Goal: Task Accomplishment & Management: Manage account settings

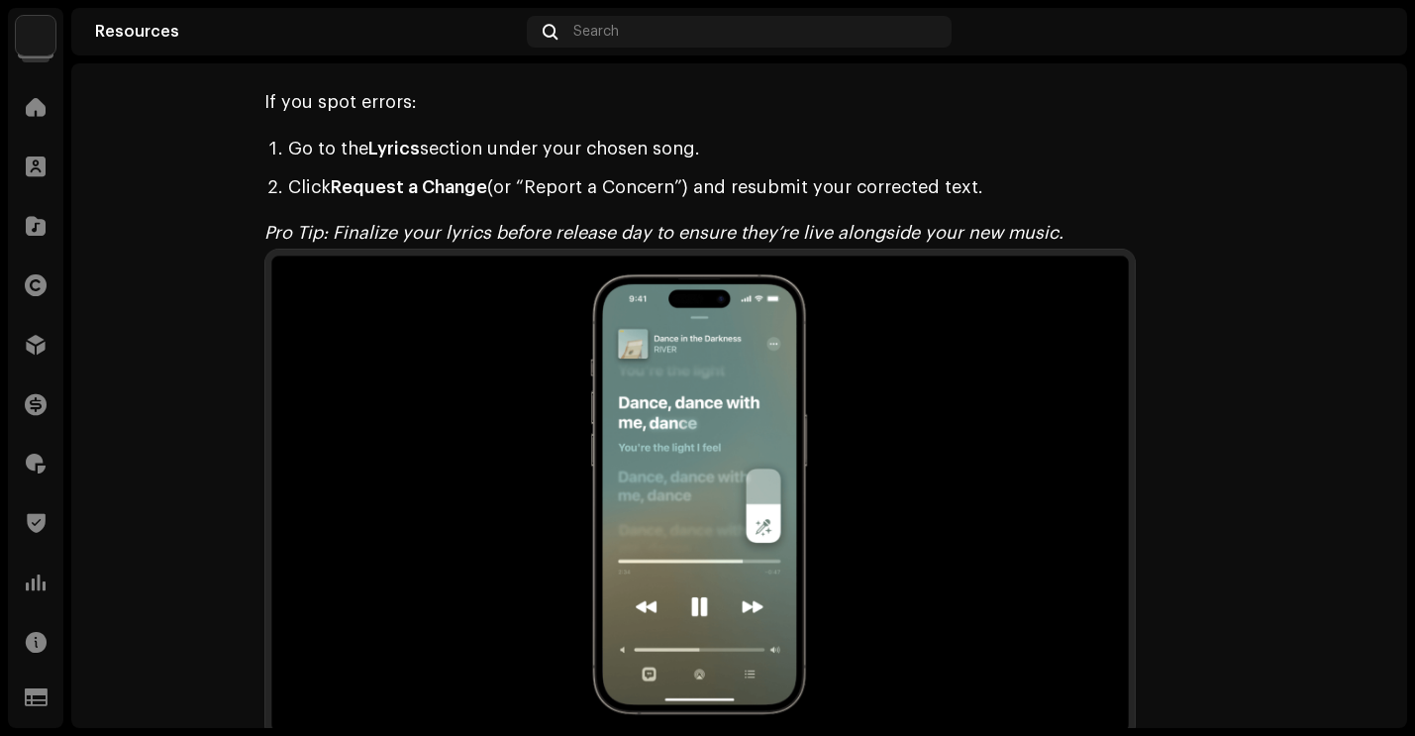
scroll to position [3311, 0]
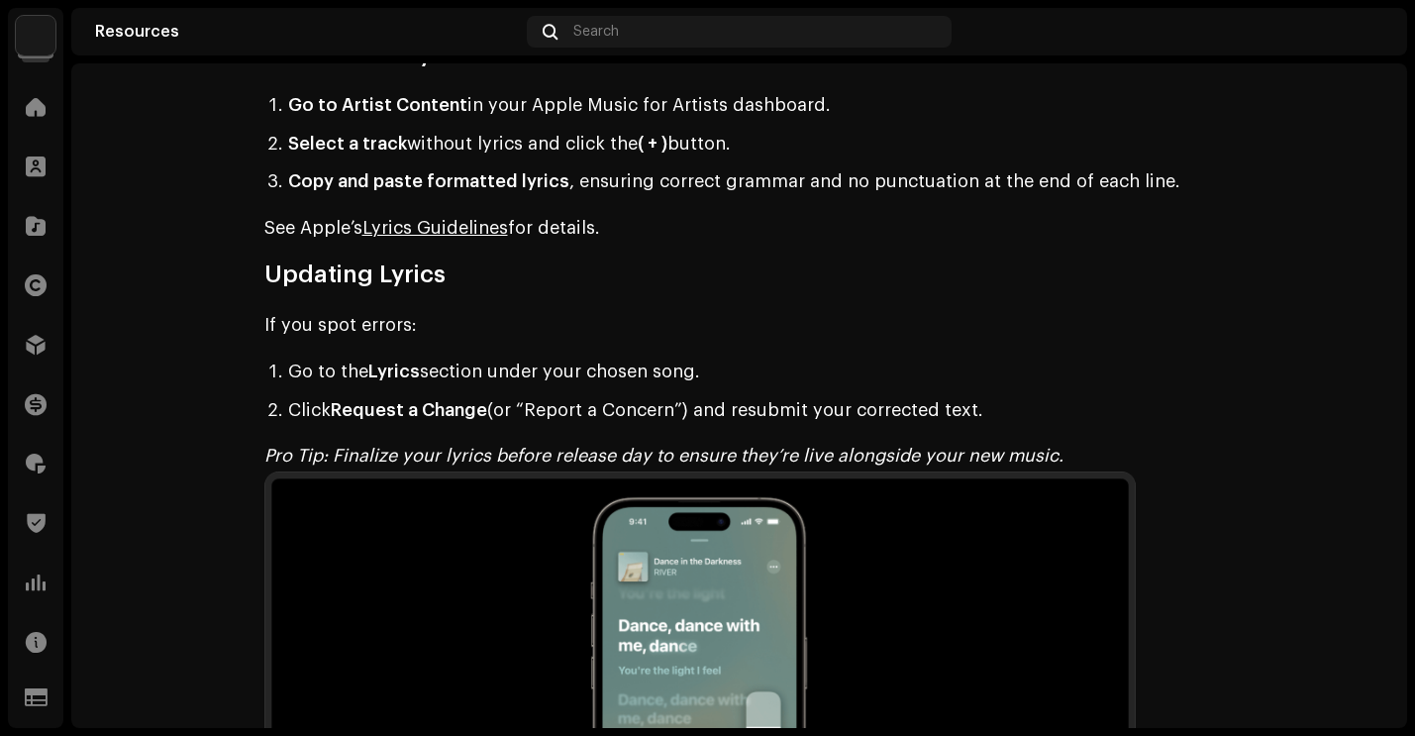
click at [41, 47] on img at bounding box center [36, 36] width 40 height 40
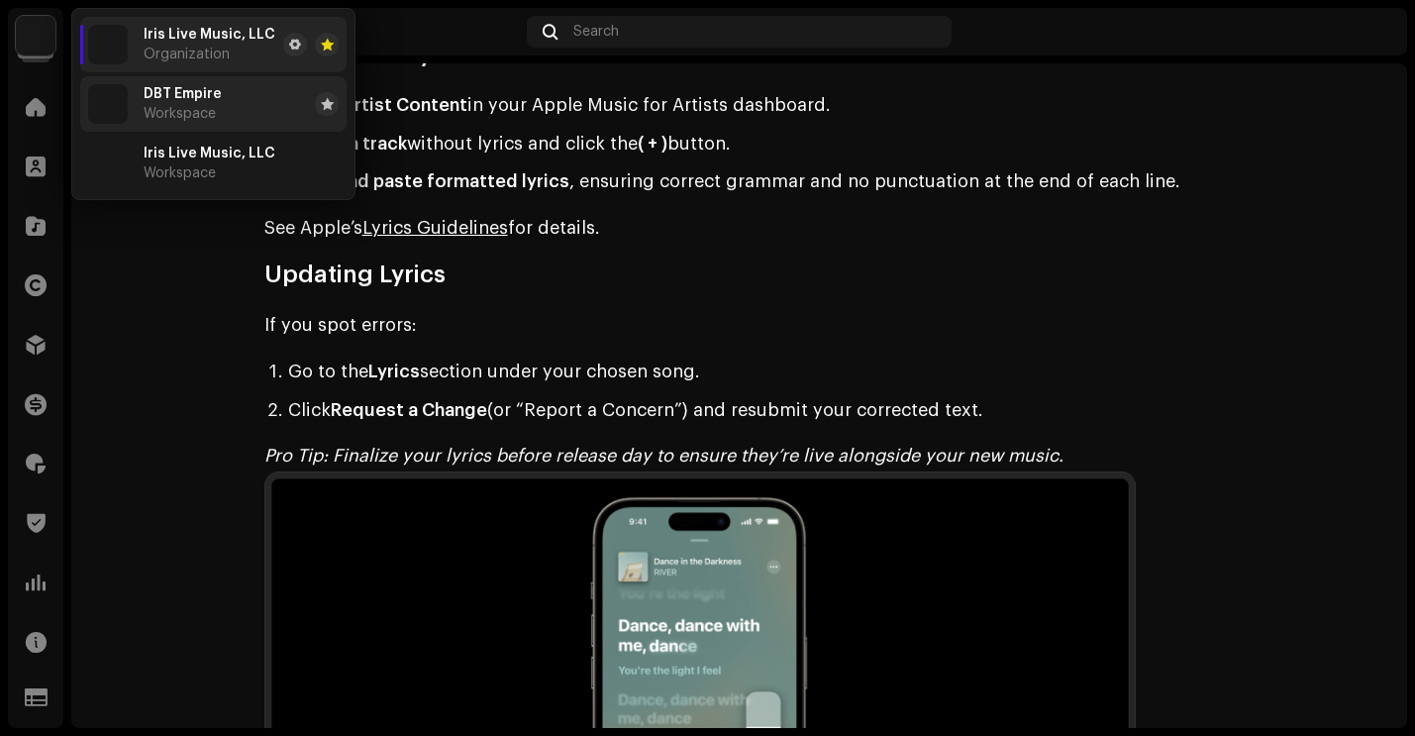
click at [222, 106] on li "DBT Empire Workspace" at bounding box center [213, 103] width 266 height 55
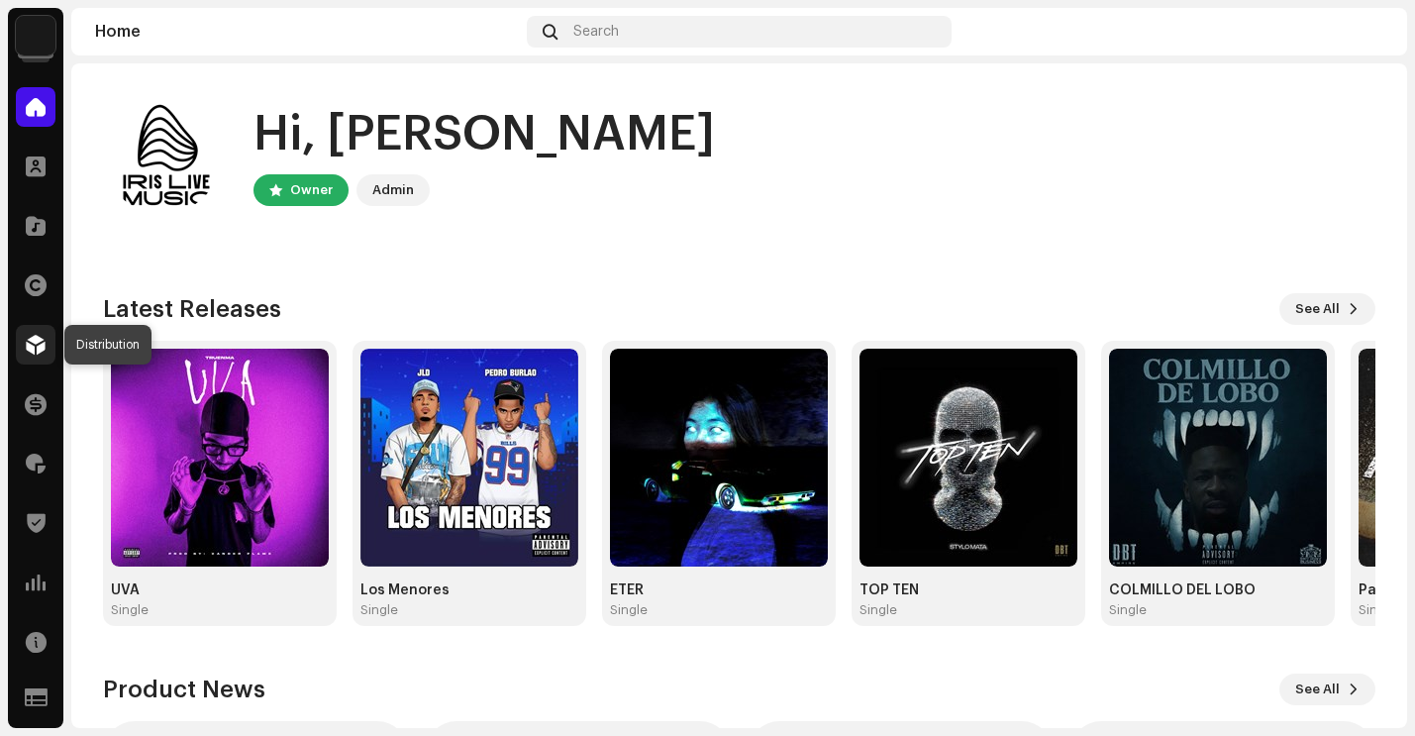
click at [37, 343] on span at bounding box center [36, 345] width 20 height 16
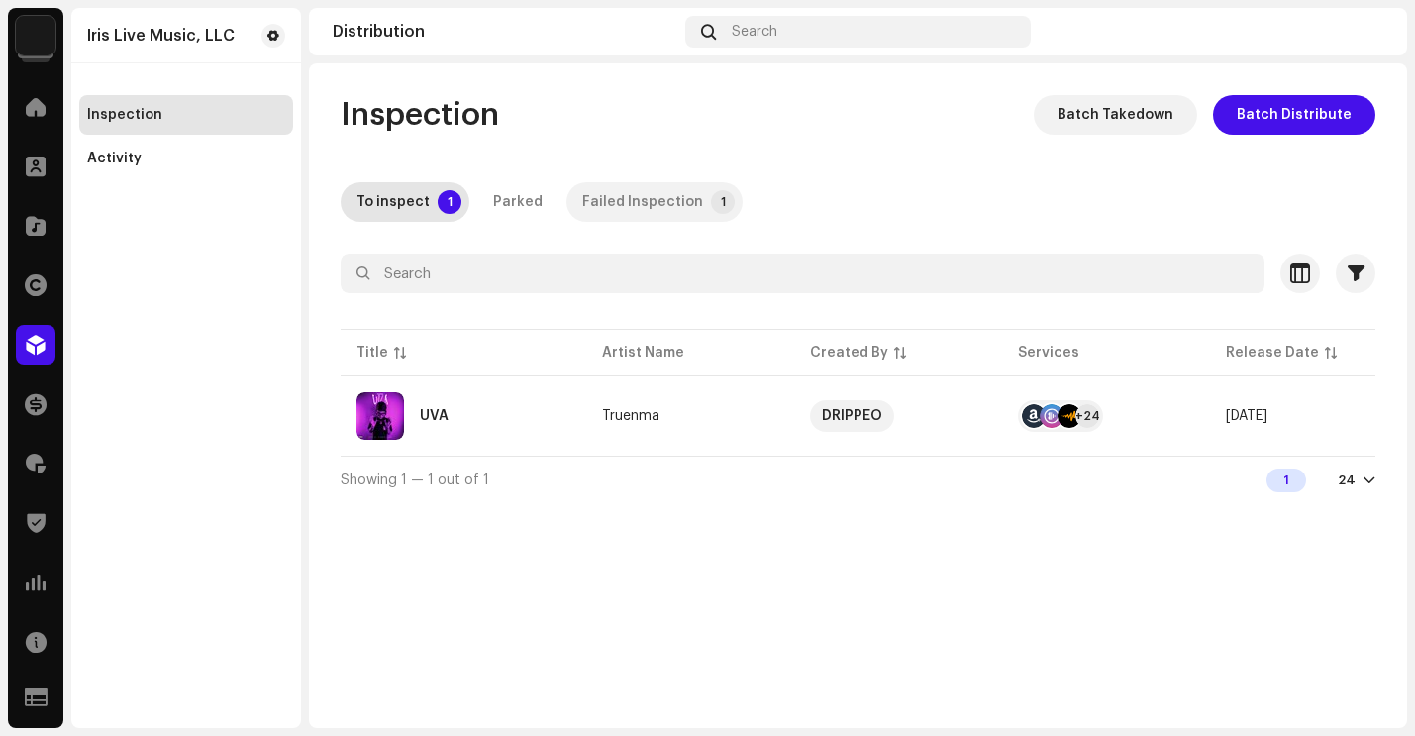
click at [637, 216] on div "Failed Inspection" at bounding box center [642, 202] width 121 height 40
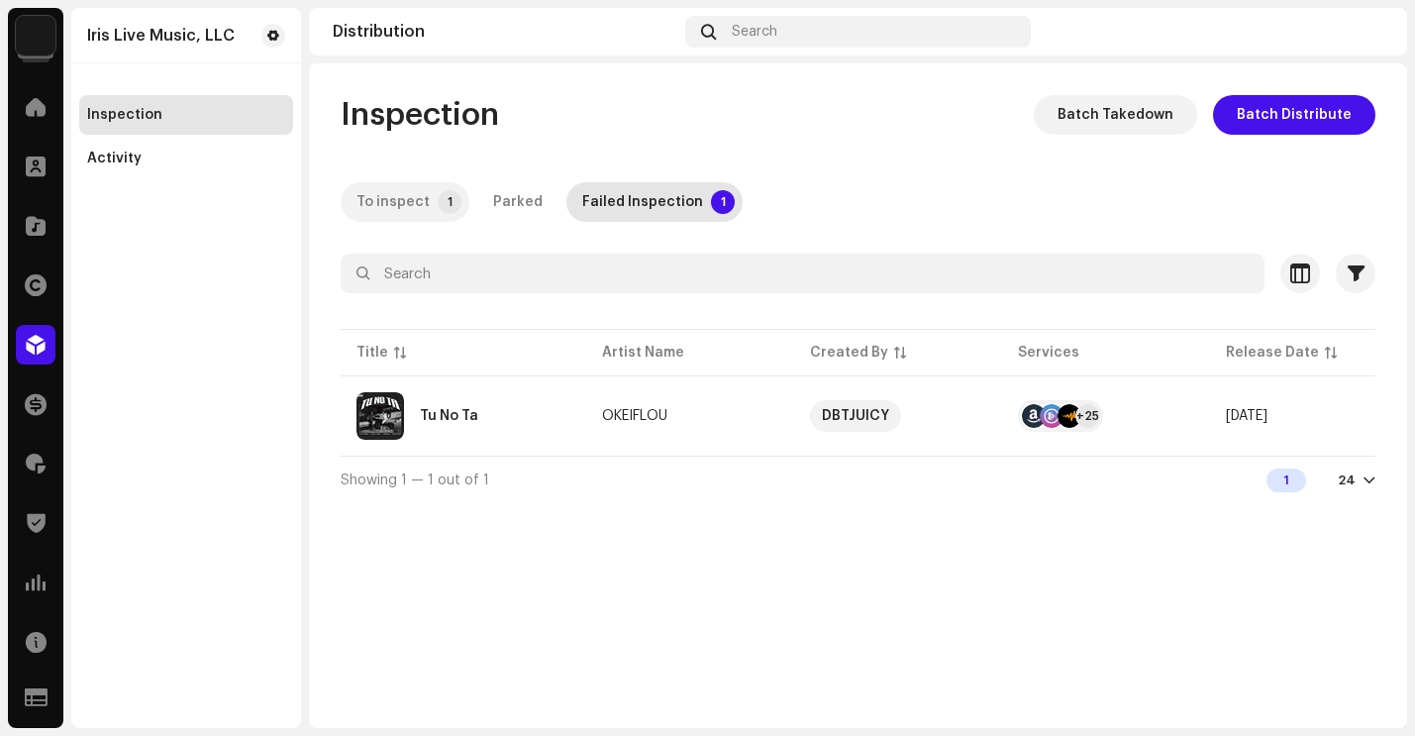
click at [398, 199] on div "To inspect" at bounding box center [392, 202] width 73 height 40
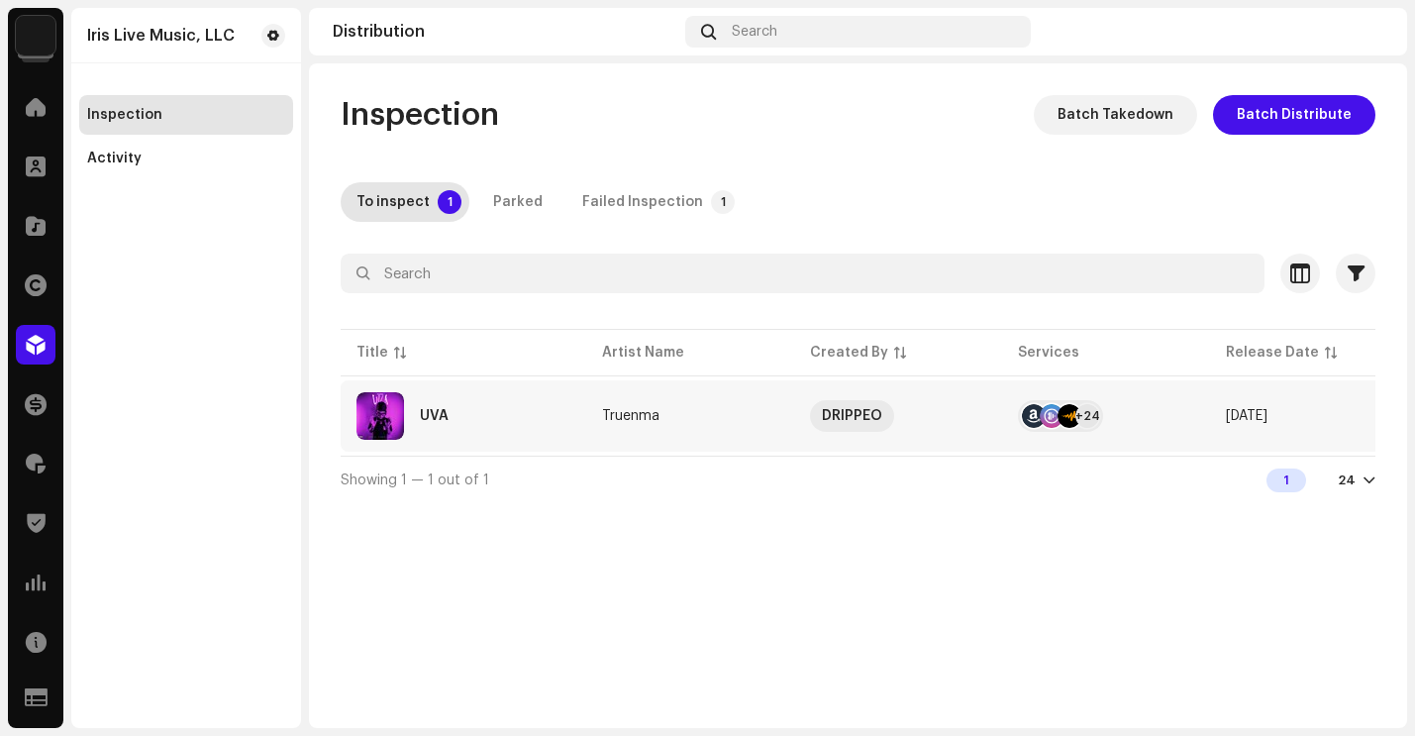
click at [759, 420] on re-a-table-link "Truenma" at bounding box center [690, 416] width 176 height 14
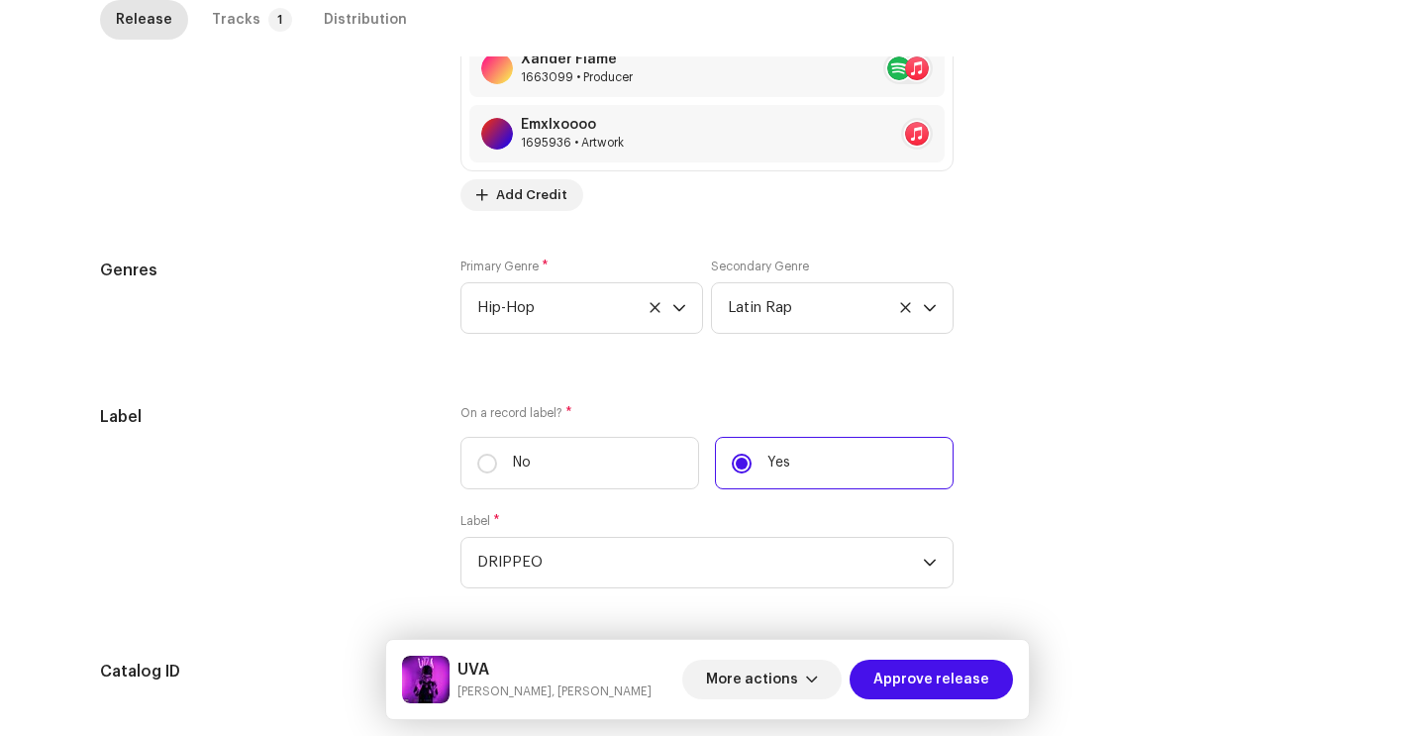
scroll to position [1766, 0]
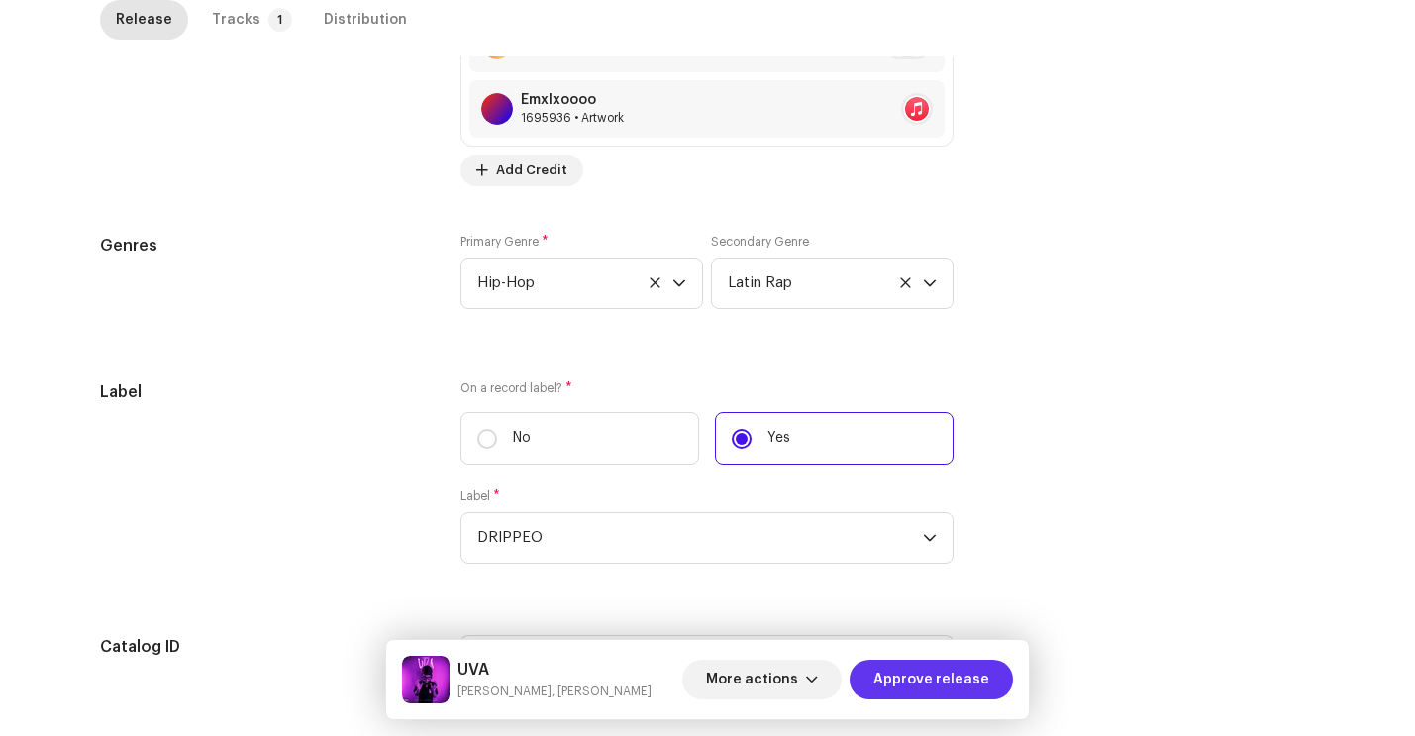
click at [968, 678] on span "Approve release" at bounding box center [931, 680] width 116 height 40
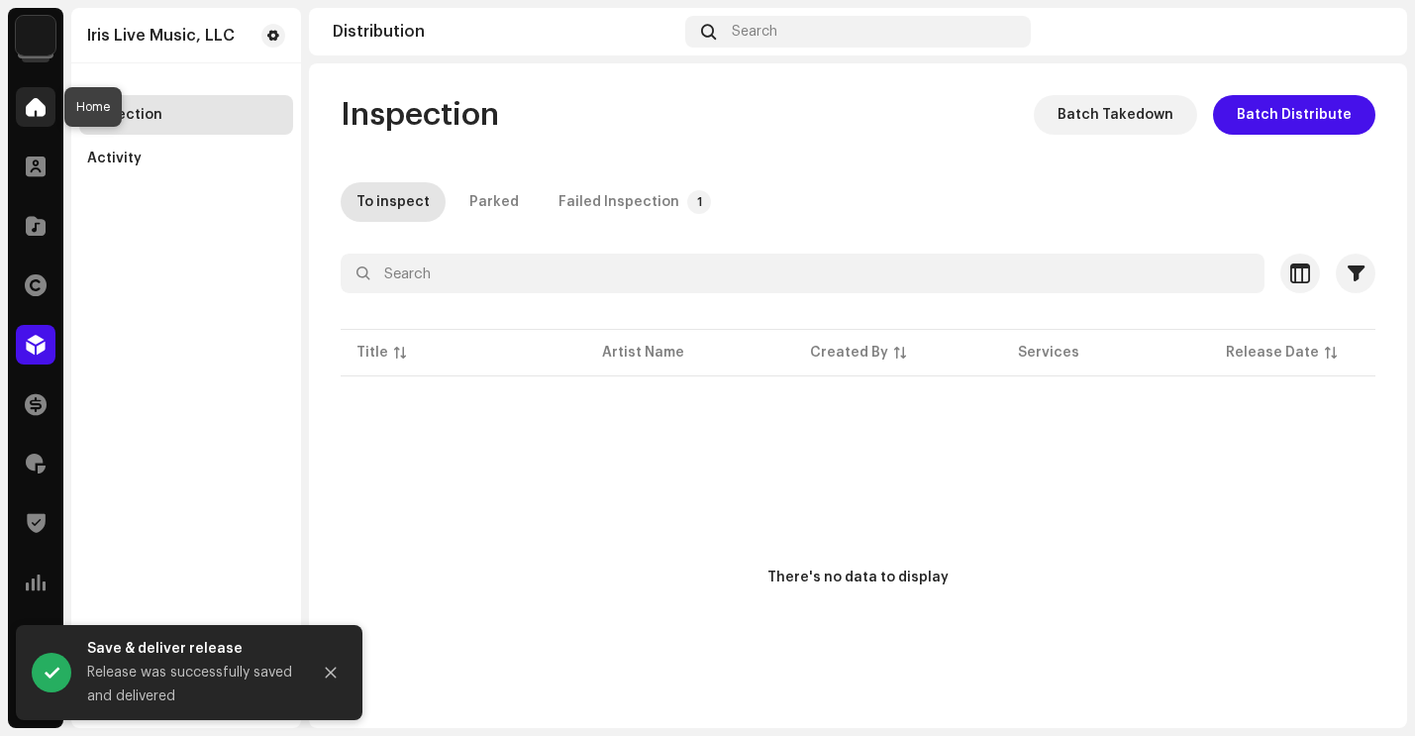
click at [34, 107] on span at bounding box center [36, 107] width 20 height 16
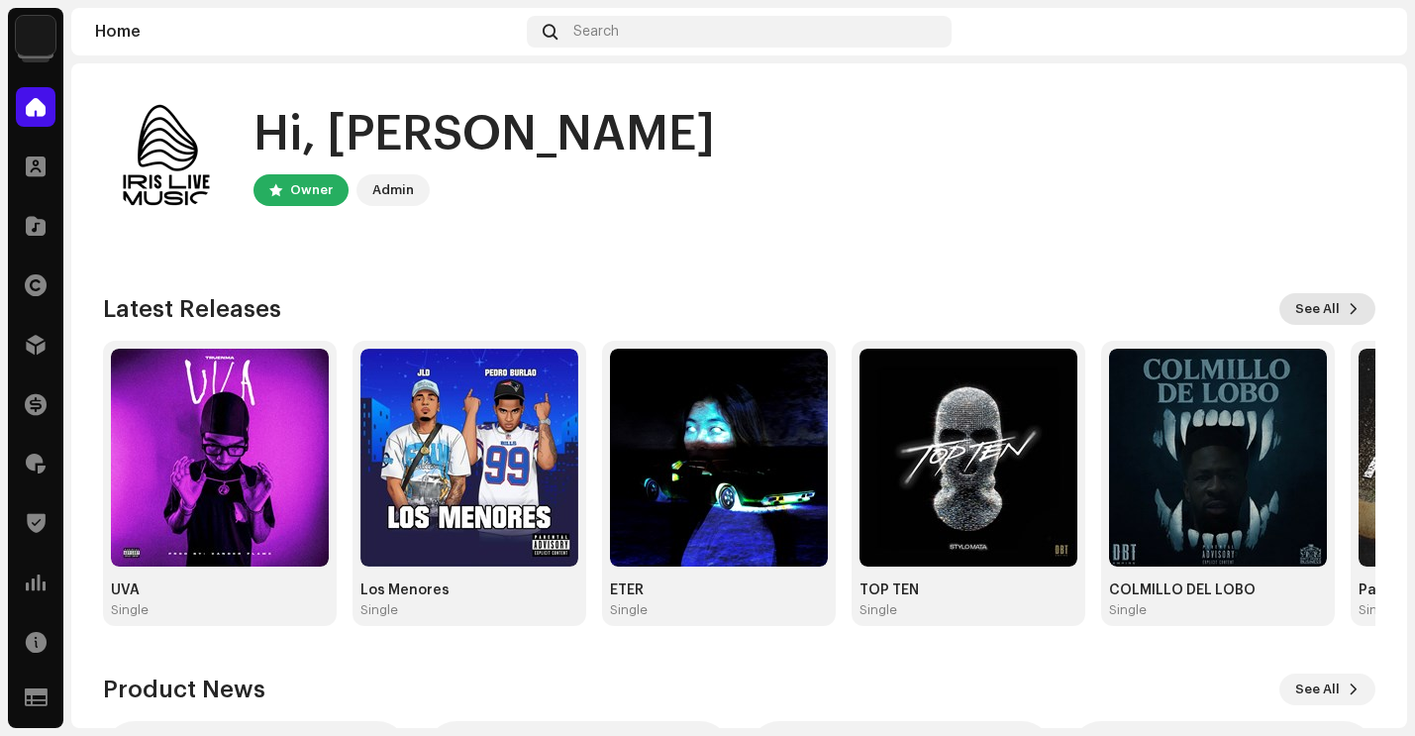
click at [1318, 311] on span "See All" at bounding box center [1317, 309] width 45 height 40
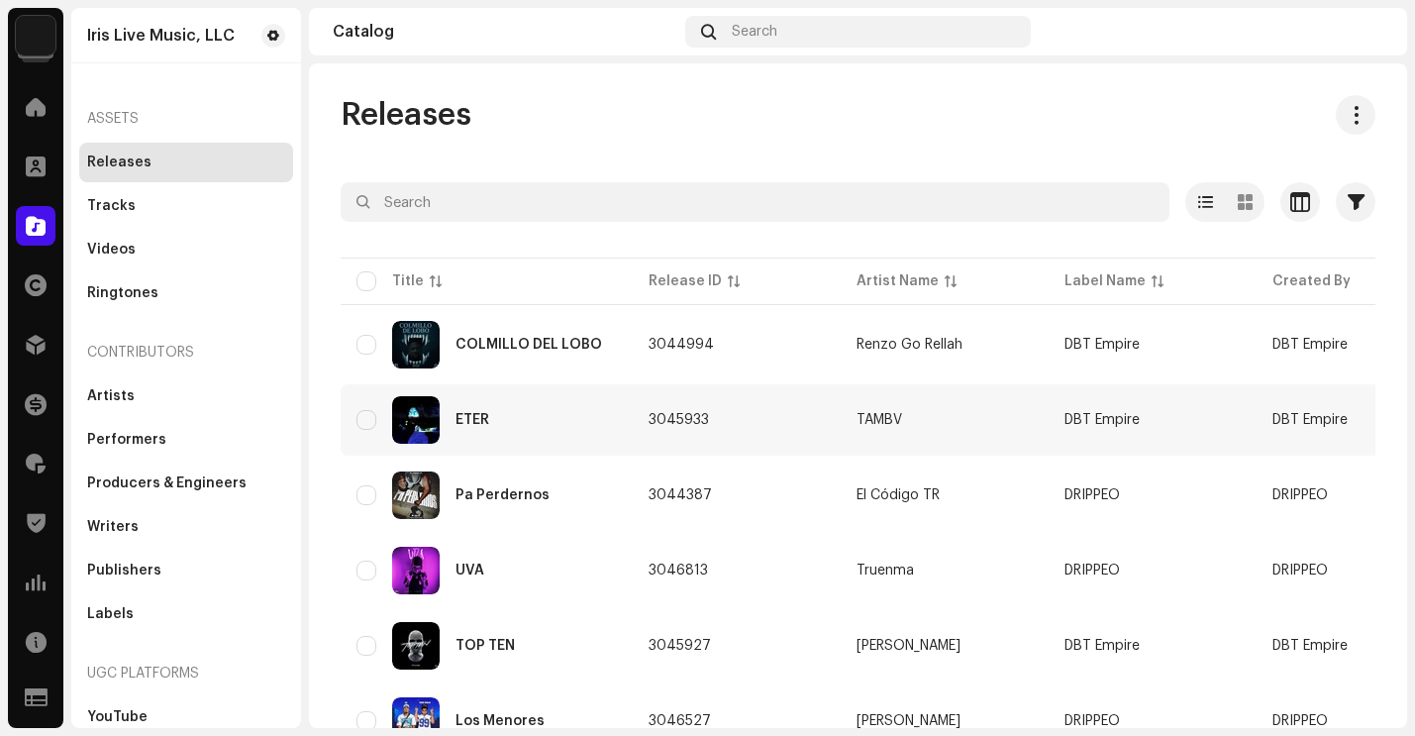
click at [535, 421] on div "ETER" at bounding box center [486, 420] width 260 height 48
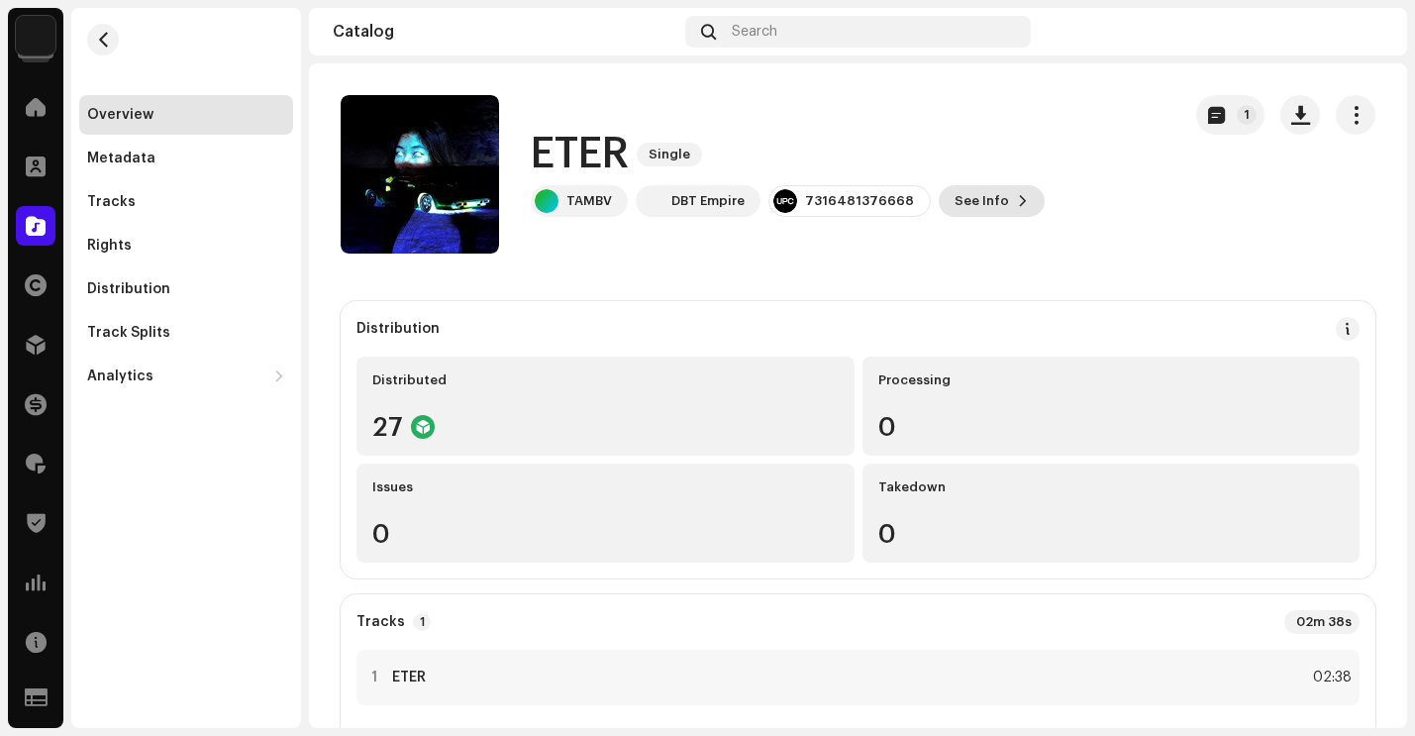
click at [995, 209] on button "See Info" at bounding box center [992, 201] width 106 height 32
click at [1047, 287] on div "ETER 3045933 Metadata Distribution Metadata Language Spanish (Latin America) Re…" at bounding box center [707, 368] width 1415 height 736
click at [156, 286] on div "Distribution" at bounding box center [128, 289] width 83 height 16
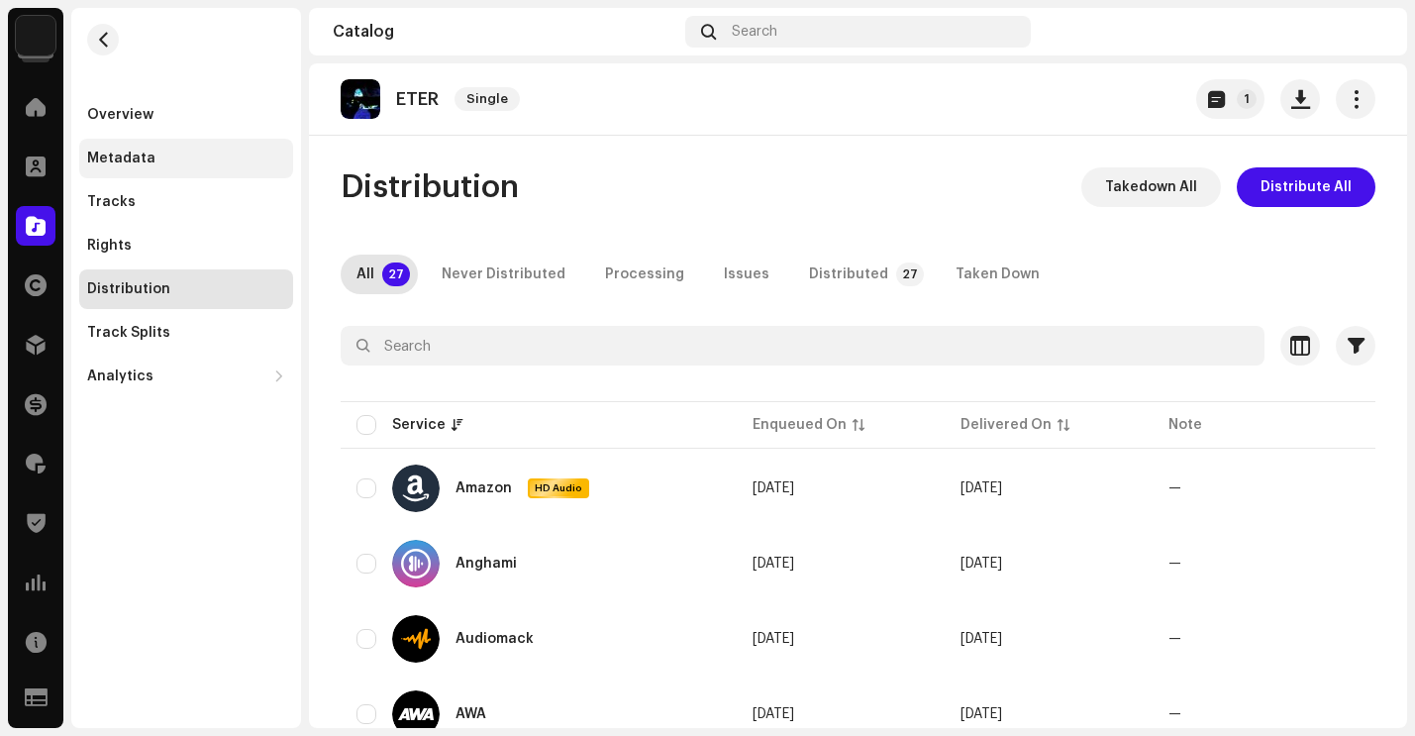
click at [153, 165] on div "Metadata" at bounding box center [186, 159] width 198 height 16
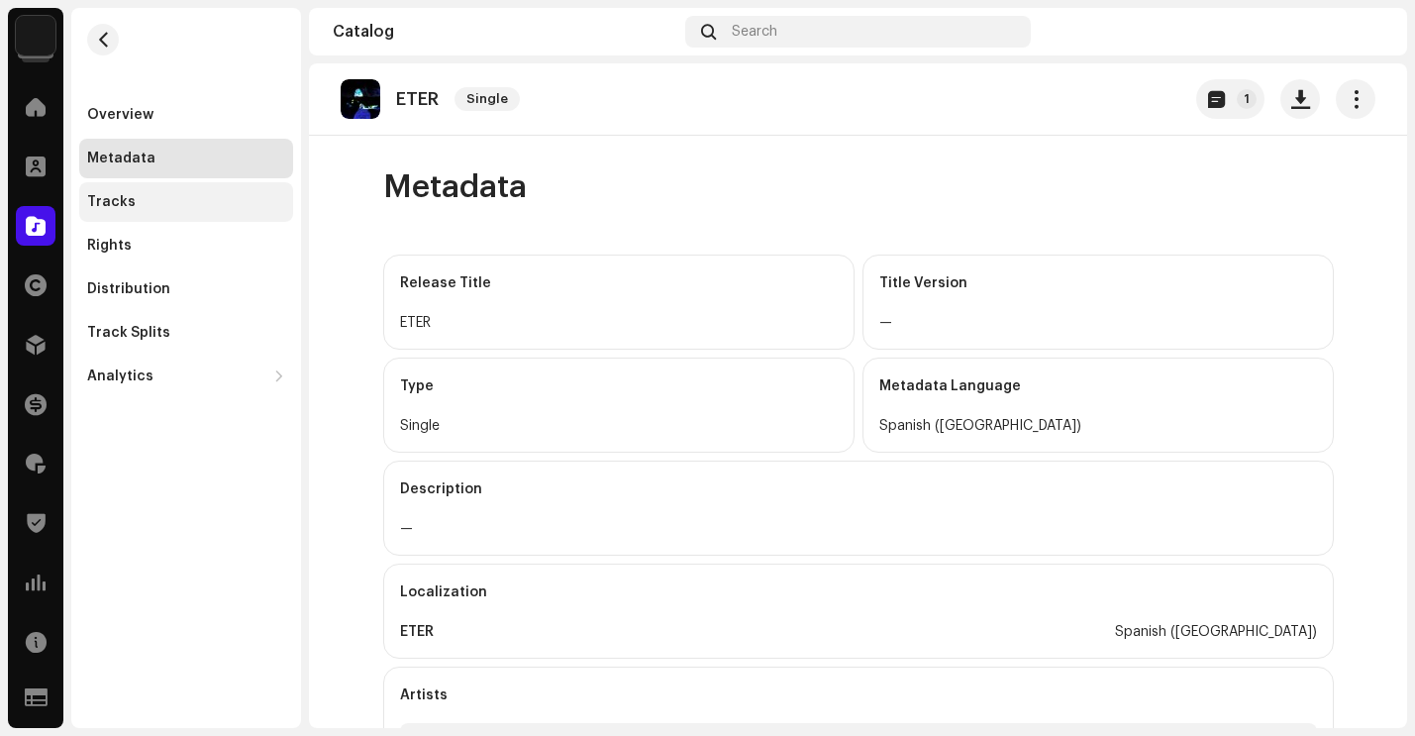
click at [131, 206] on div "Tracks" at bounding box center [186, 202] width 198 height 16
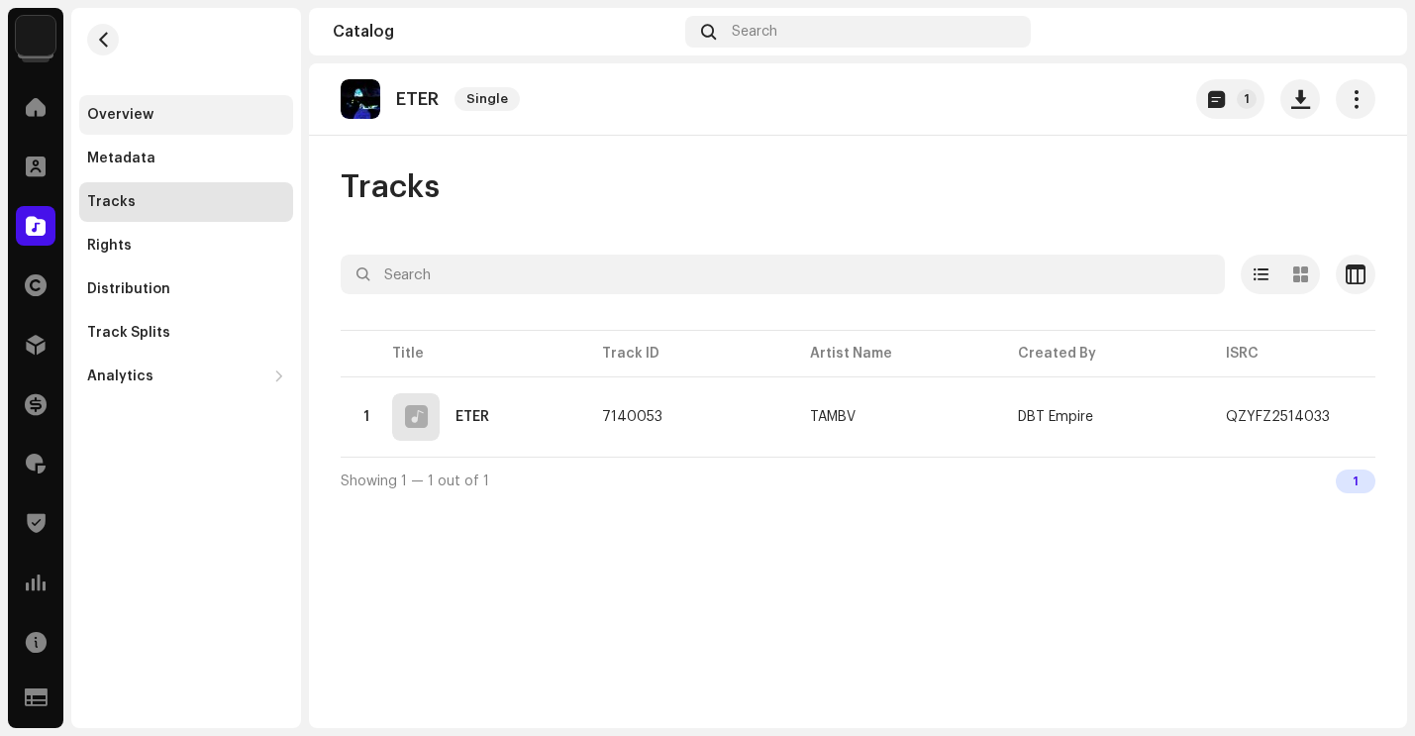
click at [135, 110] on div "Overview" at bounding box center [120, 115] width 66 height 16
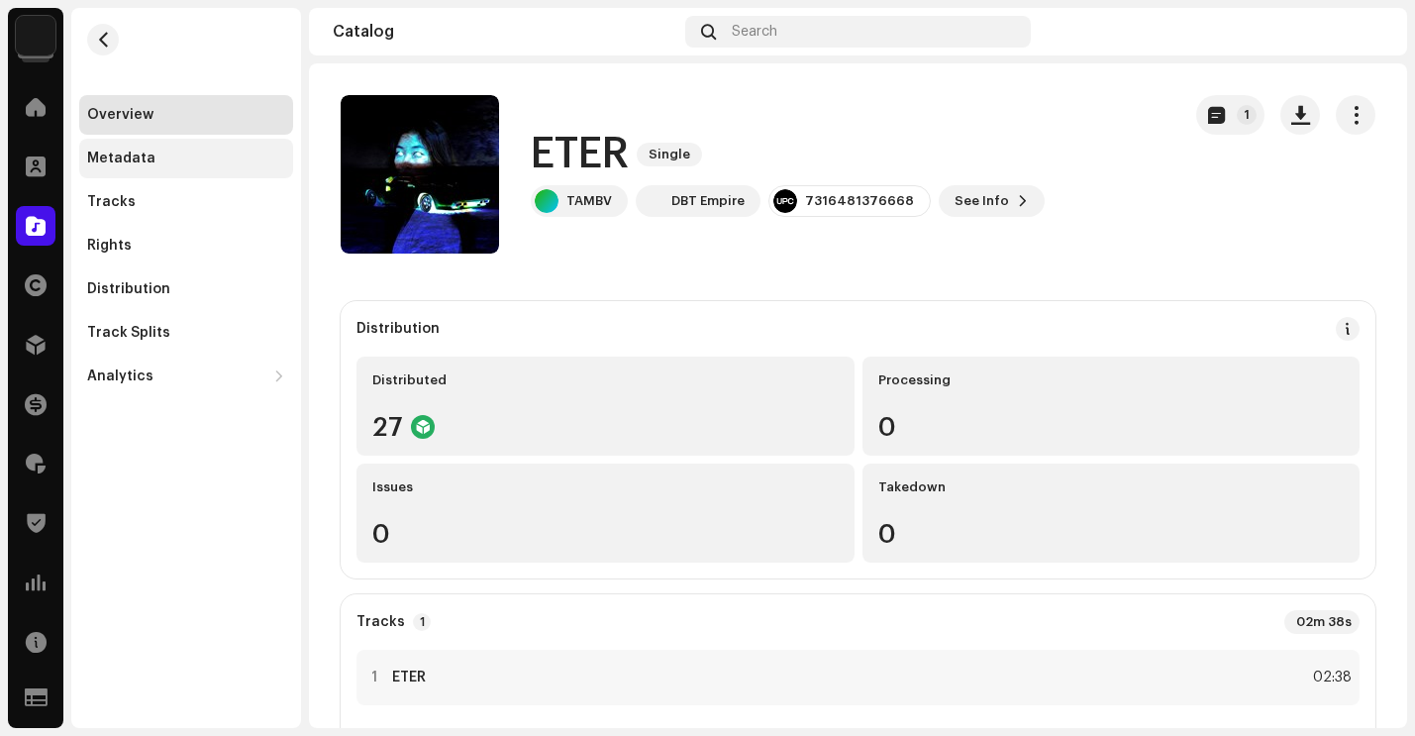
click at [152, 148] on div "Metadata" at bounding box center [186, 159] width 214 height 40
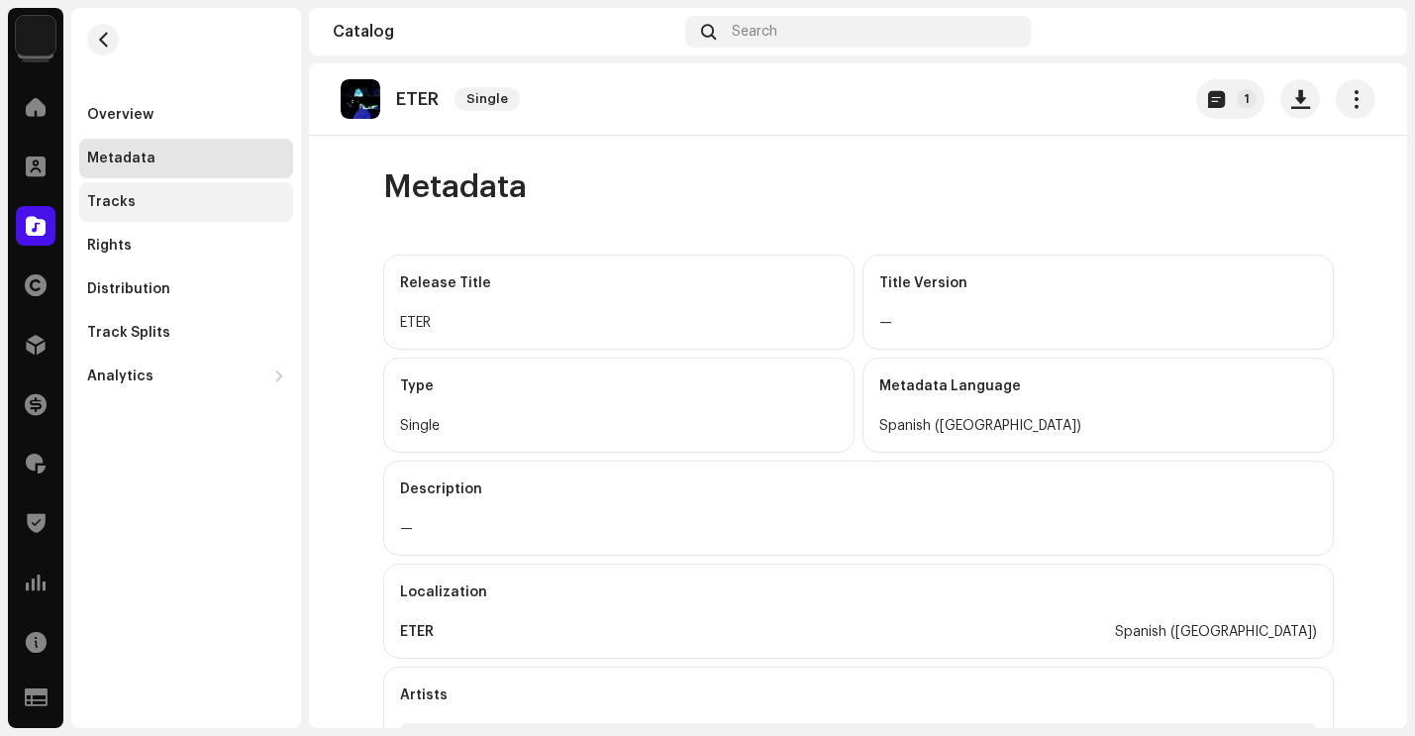
click at [133, 197] on div "Tracks" at bounding box center [186, 202] width 198 height 16
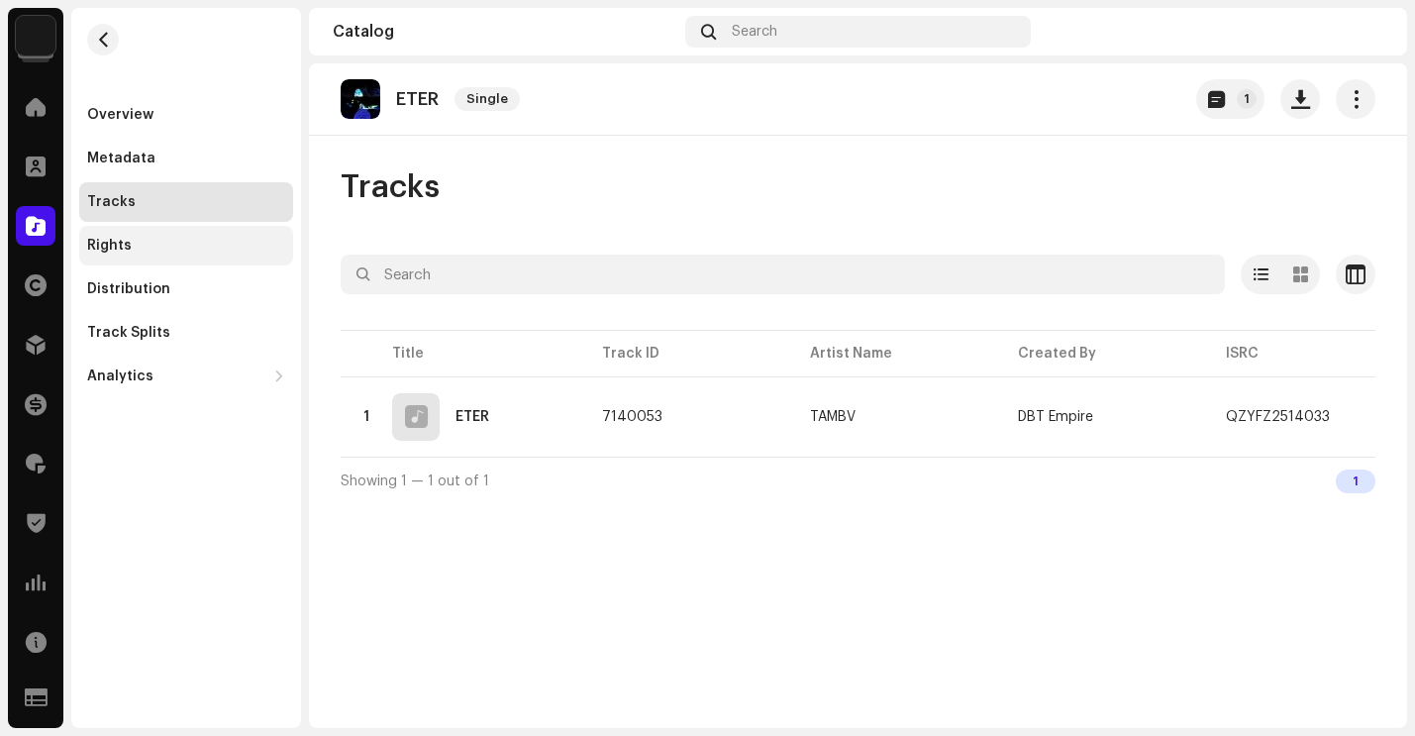
click at [135, 237] on div "Rights" at bounding box center [186, 246] width 214 height 40
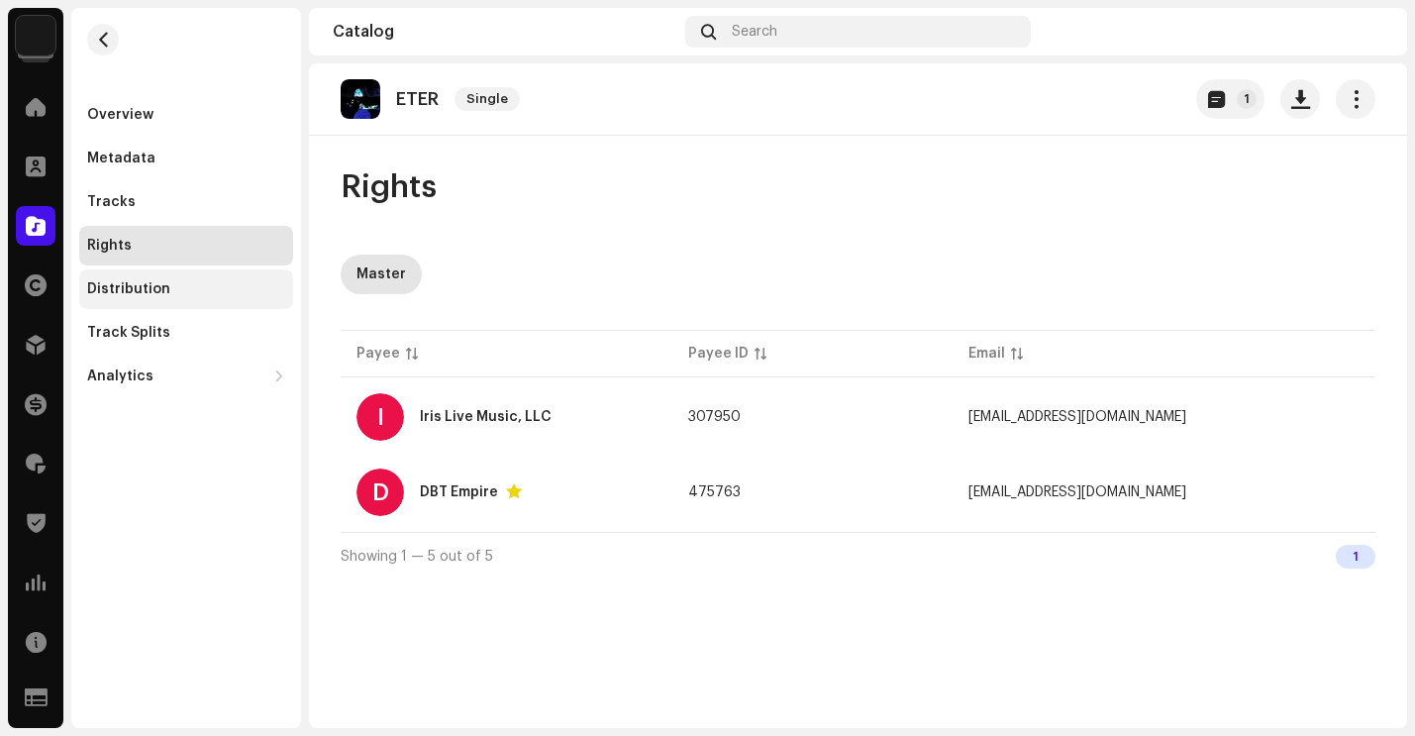
click at [151, 295] on div "Distribution" at bounding box center [128, 289] width 83 height 16
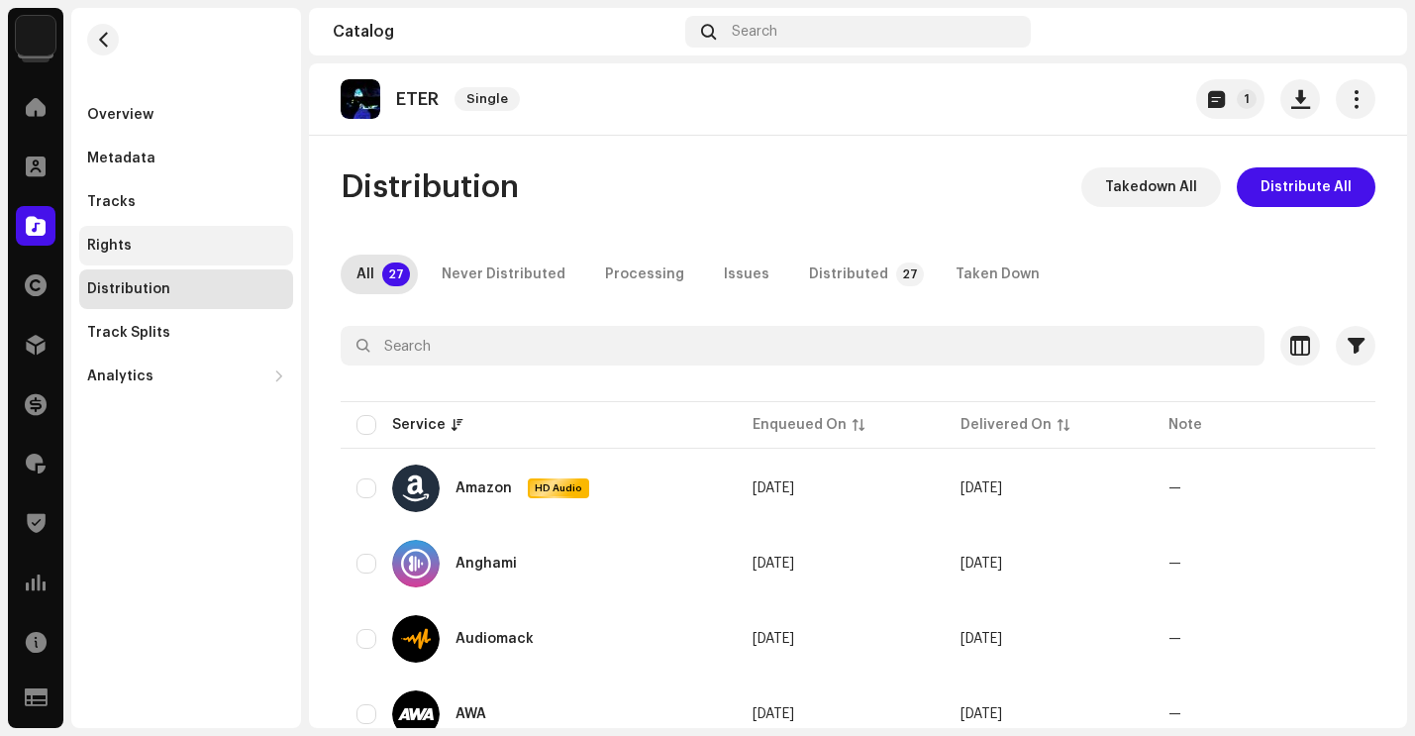
click at [137, 248] on div "Rights" at bounding box center [186, 246] width 198 height 16
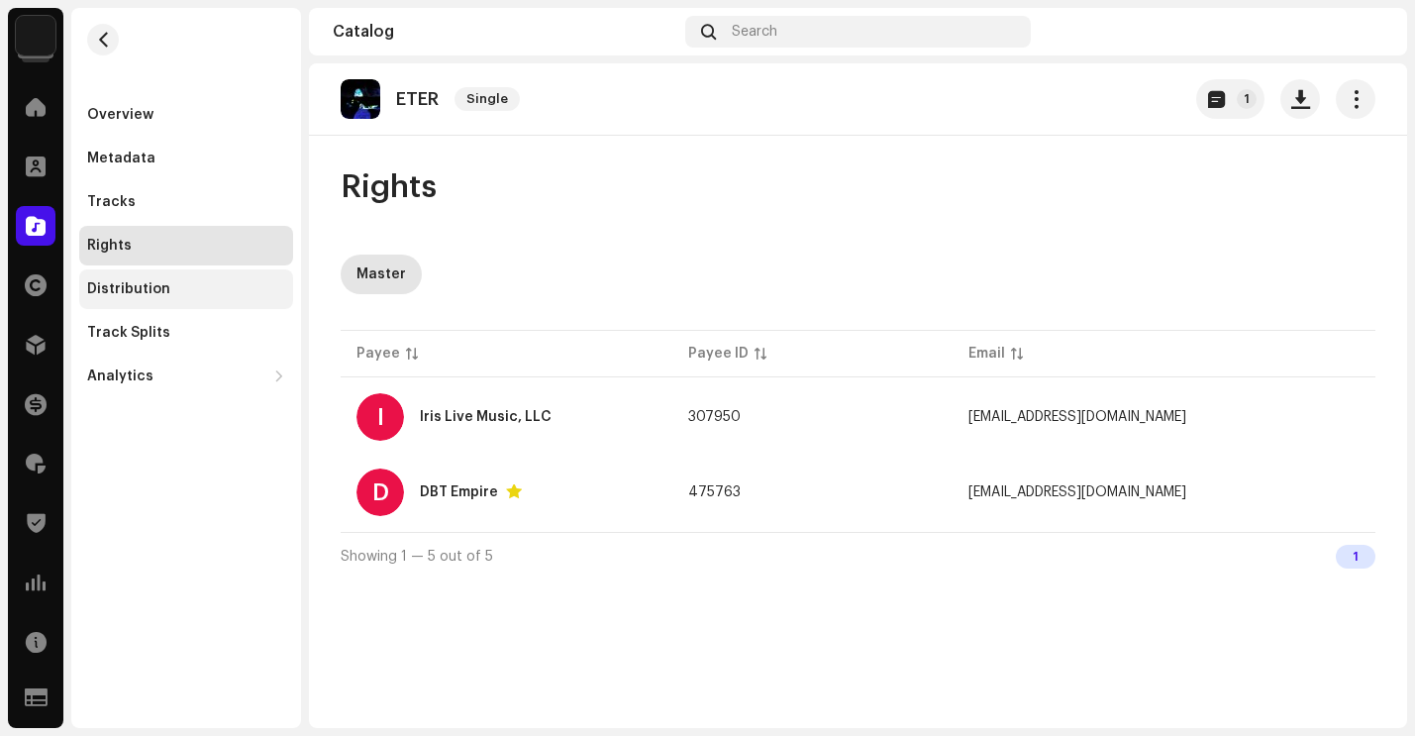
click at [140, 304] on div "Distribution" at bounding box center [186, 289] width 214 height 40
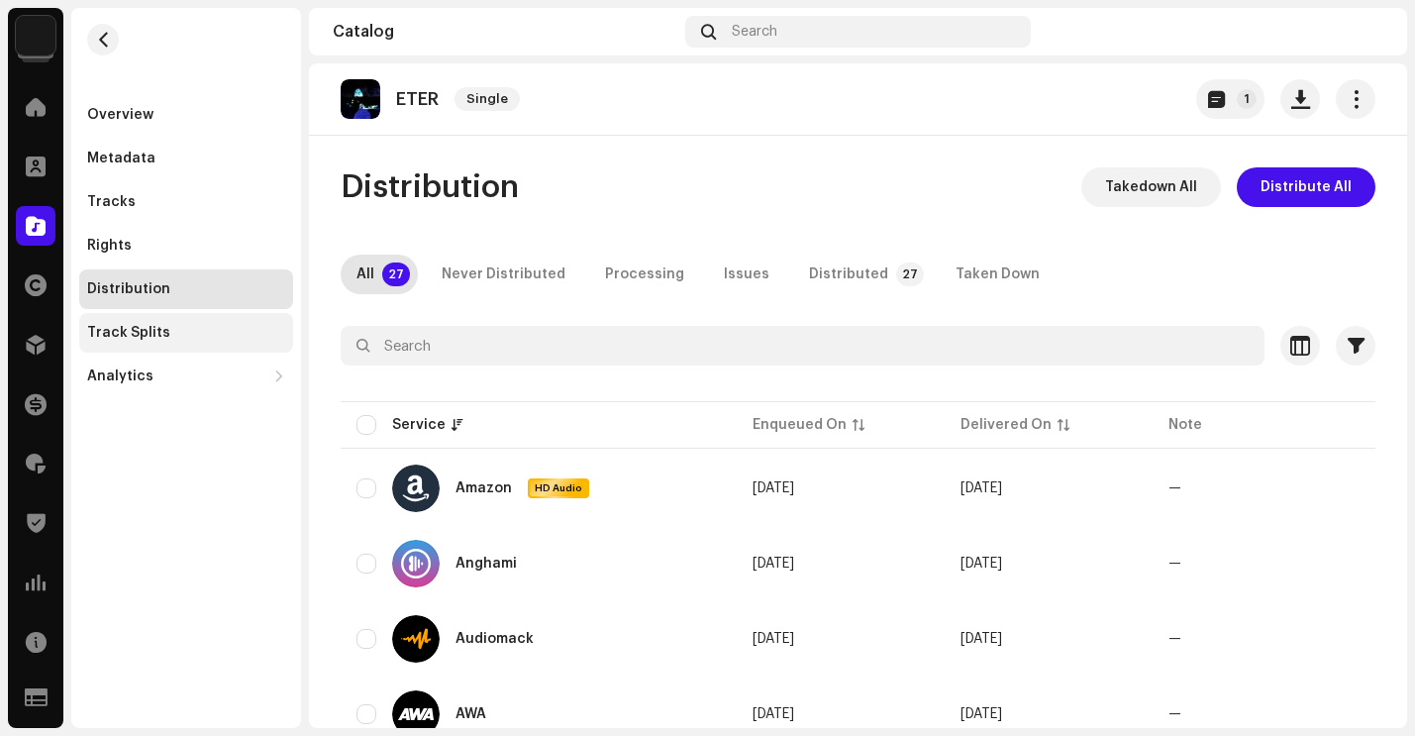
click at [140, 337] on div "Track Splits" at bounding box center [128, 333] width 83 height 16
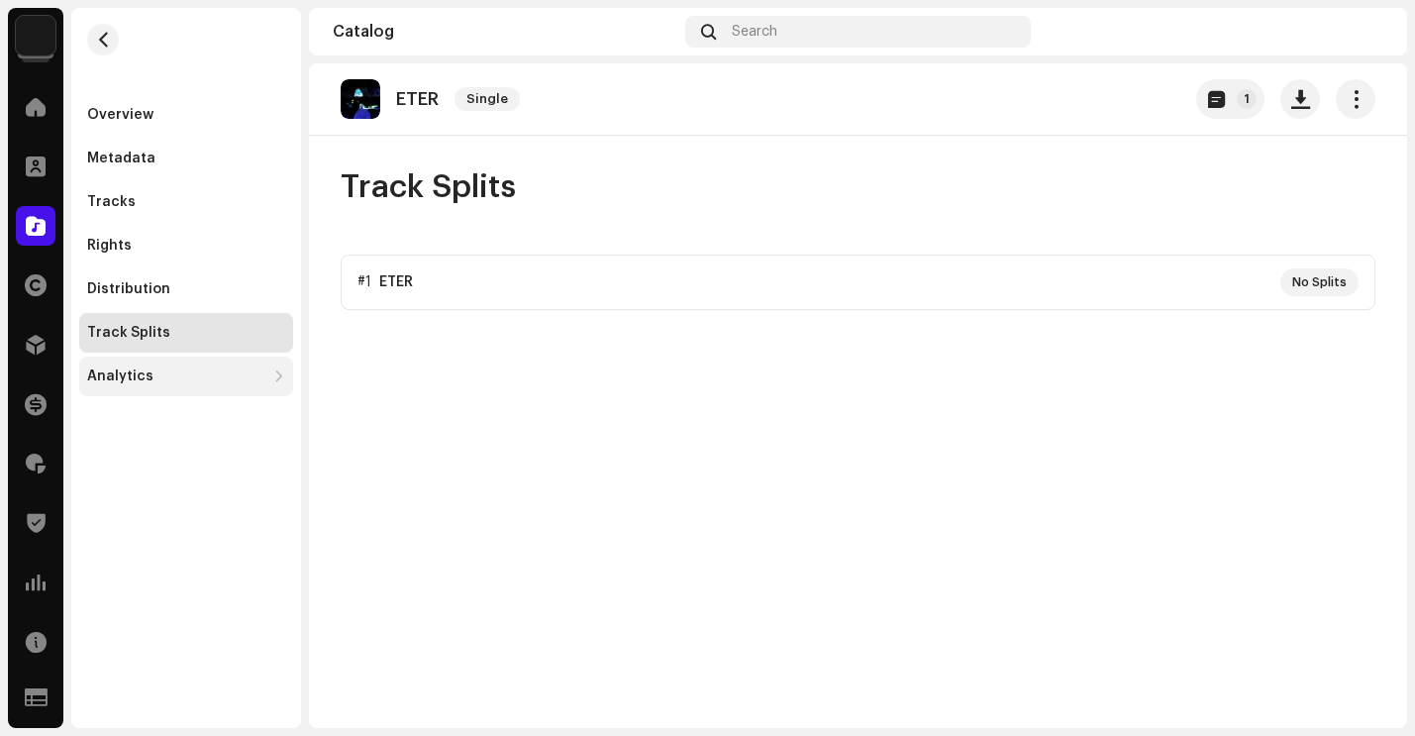
click at [134, 383] on div "Analytics" at bounding box center [120, 376] width 66 height 16
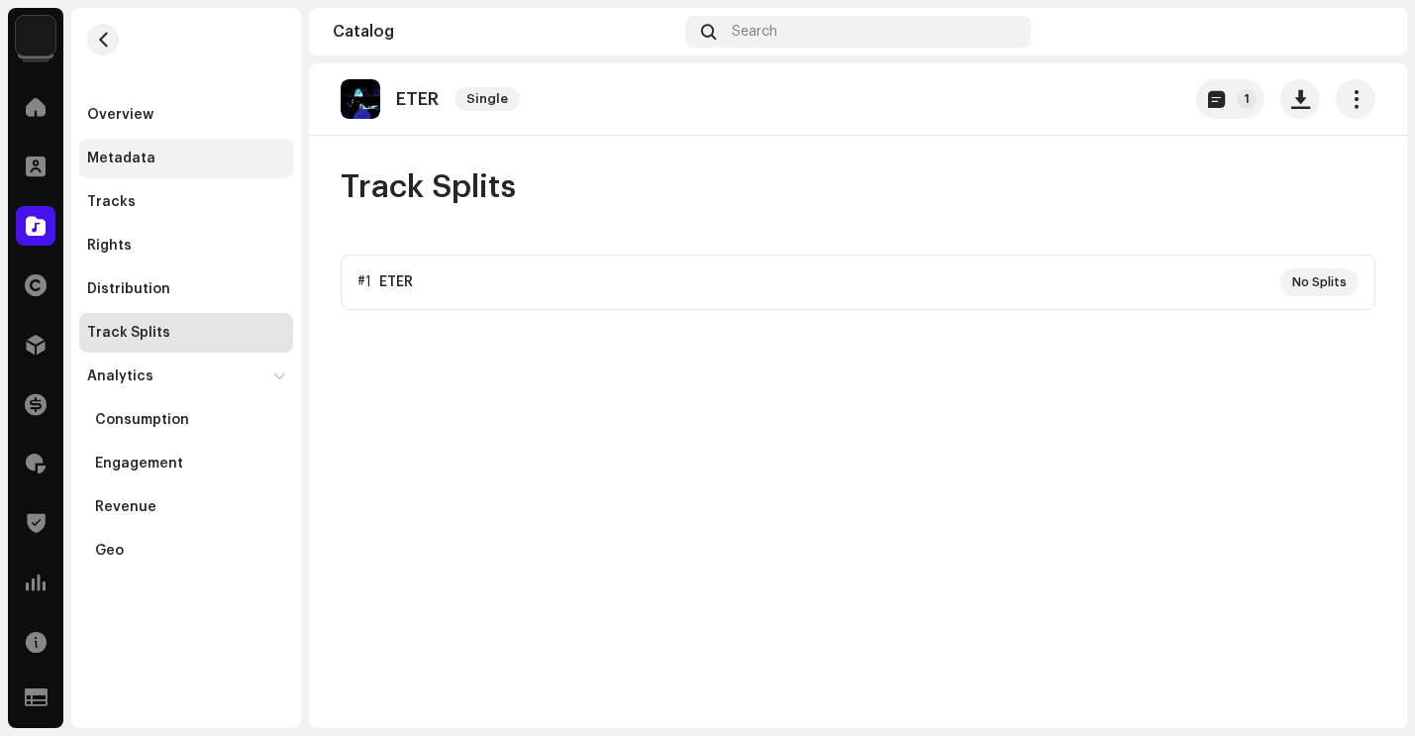
click at [127, 159] on div "Metadata" at bounding box center [121, 159] width 68 height 16
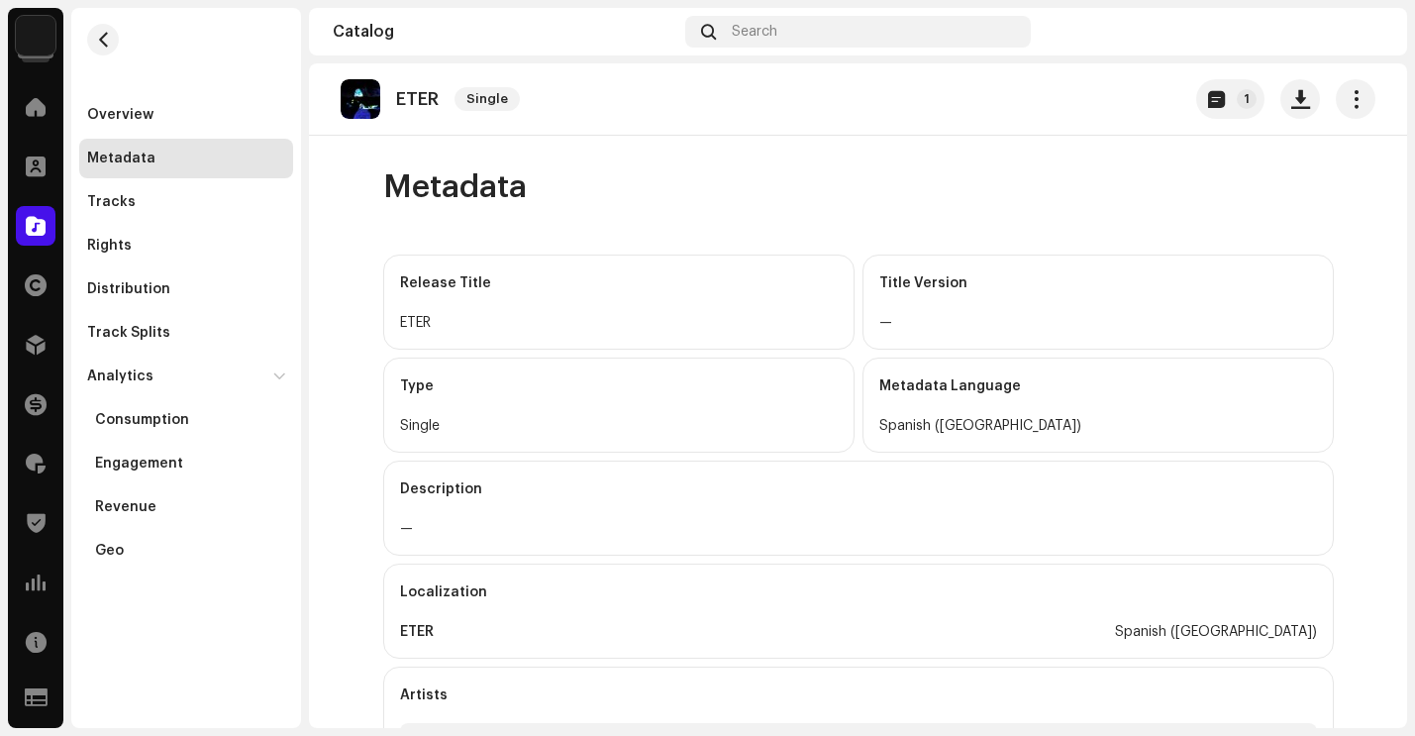
click at [117, 141] on div "Metadata" at bounding box center [186, 159] width 214 height 40
click at [118, 117] on div "Overview" at bounding box center [120, 115] width 66 height 16
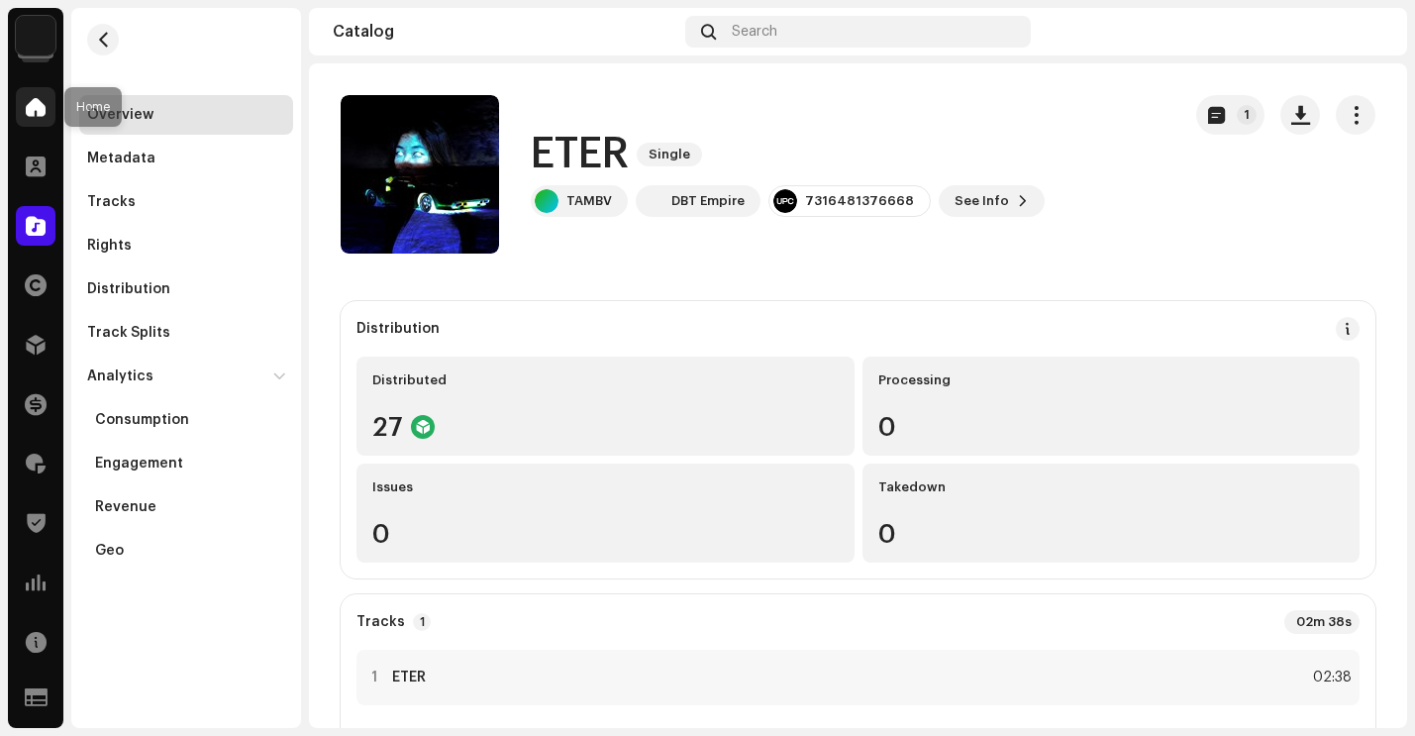
click at [39, 113] on span at bounding box center [36, 107] width 20 height 16
